Goal: Navigation & Orientation: Find specific page/section

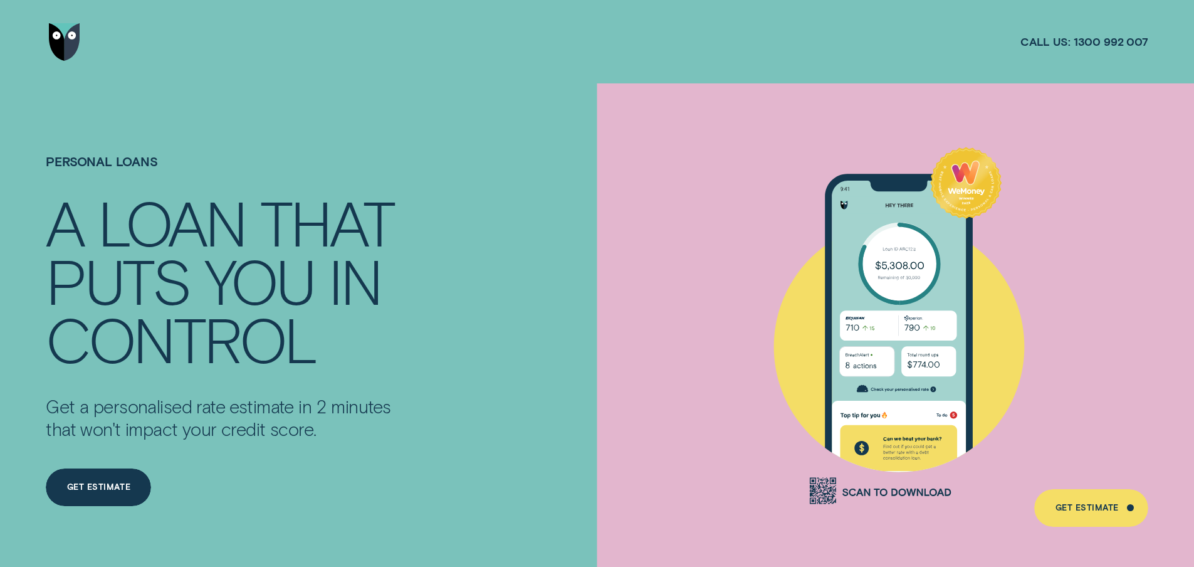
click at [61, 45] on img "Go to home page" at bounding box center [64, 42] width 31 height 38
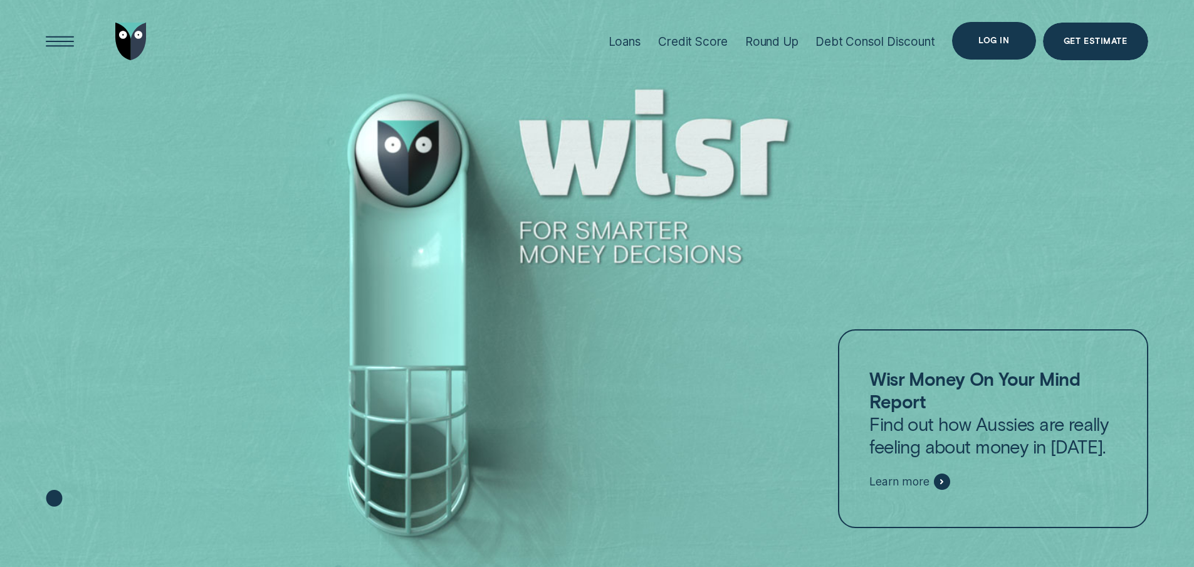
click at [995, 35] on div "Log in" at bounding box center [993, 41] width 83 height 38
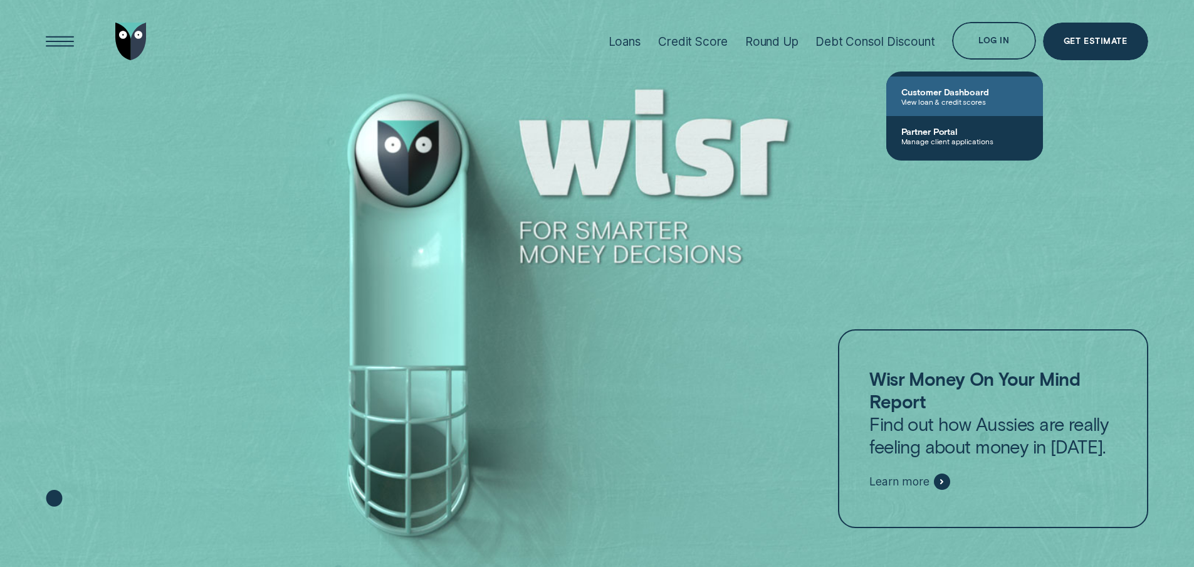
click at [972, 100] on span "View loan & credit scores" at bounding box center [964, 101] width 127 height 9
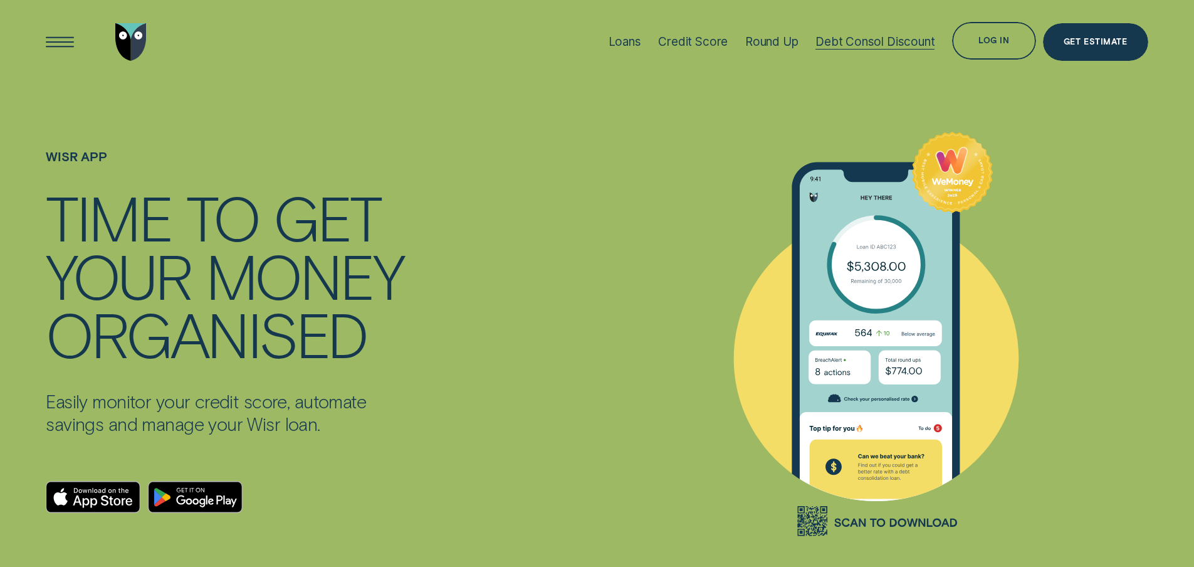
click at [862, 41] on div "Debt Consol Discount" at bounding box center [875, 41] width 119 height 14
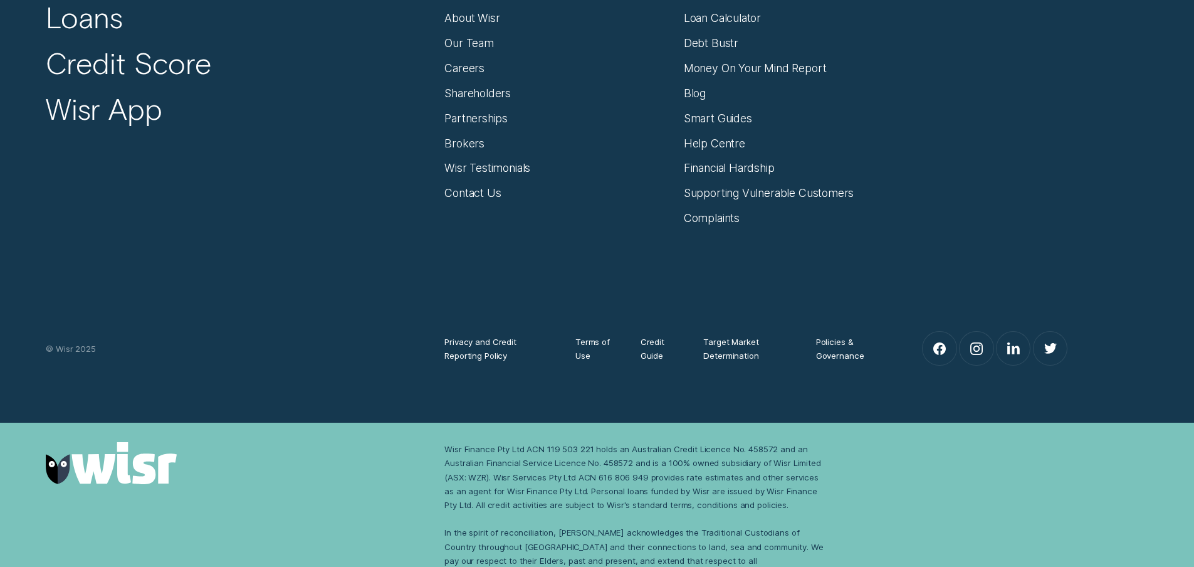
scroll to position [167, 0]
